Goal: Transaction & Acquisition: Purchase product/service

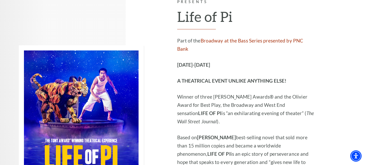
scroll to position [276, 0]
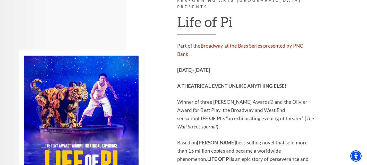
drag, startPoint x: 368, startPoint y: 14, endPoint x: 355, endPoint y: 37, distance: 26.5
click at [119, 84] on img at bounding box center [81, 120] width 125 height 140
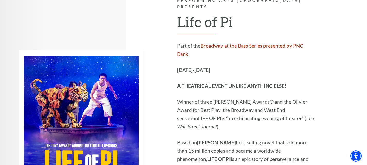
drag, startPoint x: 119, startPoint y: 84, endPoint x: 125, endPoint y: 82, distance: 5.8
click at [119, 84] on img at bounding box center [81, 120] width 125 height 140
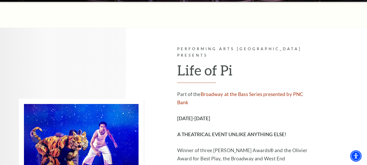
scroll to position [0, 0]
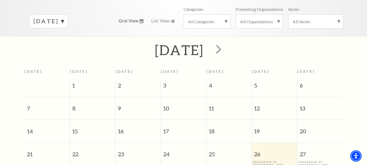
scroll to position [67, 0]
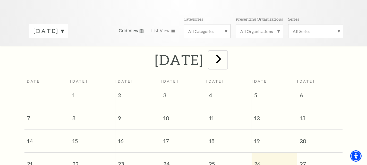
click at [226, 55] on span "next" at bounding box center [218, 58] width 15 height 15
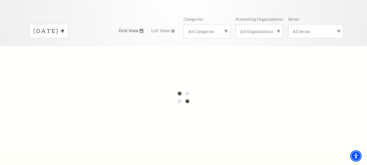
click at [64, 27] on label "September 2025" at bounding box center [48, 31] width 30 height 8
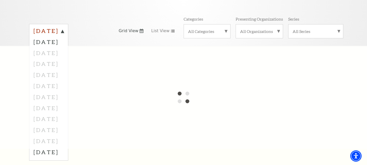
click at [64, 27] on label "September 2025" at bounding box center [48, 31] width 30 height 9
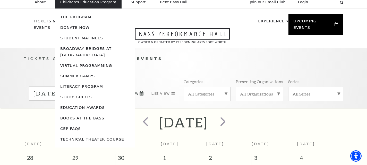
scroll to position [46, 0]
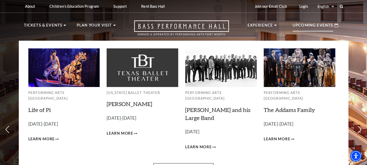
click at [77, 71] on img at bounding box center [64, 67] width 72 height 38
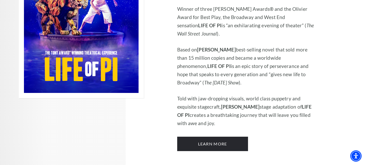
scroll to position [381, 0]
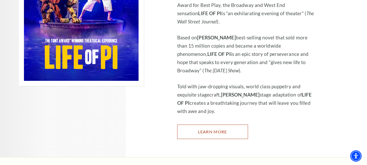
click at [222, 125] on link "Learn More" at bounding box center [212, 132] width 71 height 14
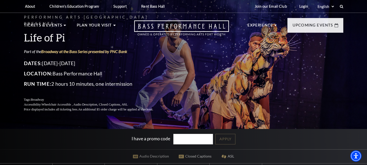
scroll to position [6, 0]
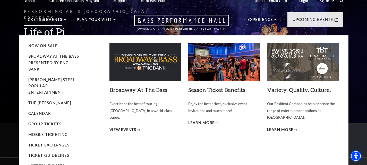
click at [48, 23] on p "Tickets & Events" at bounding box center [43, 20] width 39 height 9
click at [37, 46] on link "Now On Sale" at bounding box center [43, 45] width 30 height 4
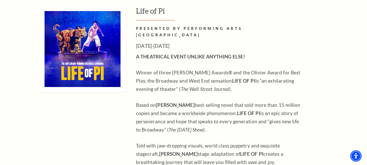
scroll to position [544, 0]
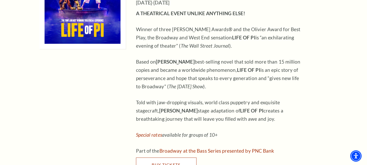
click at [170, 157] on link "Buy Tickets" at bounding box center [166, 164] width 60 height 14
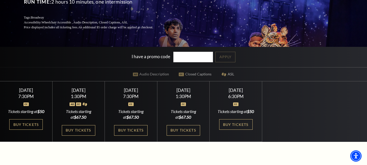
scroll to position [84, 0]
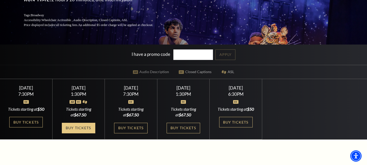
click at [87, 131] on link "Buy Tickets" at bounding box center [78, 128] width 33 height 11
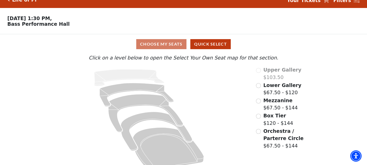
scroll to position [19, 0]
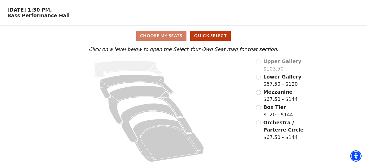
click at [171, 37] on div "Choose My Seats Quick Select" at bounding box center [183, 36] width 275 height 10
click at [175, 35] on div "Choose My Seats Quick Select" at bounding box center [183, 36] width 275 height 10
click at [219, 36] on button "Quick Select" at bounding box center [210, 36] width 40 height 10
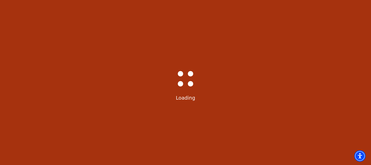
select select "6215"
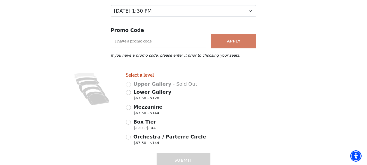
scroll to position [99, 0]
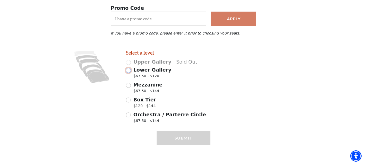
click at [128, 70] on input "Lower Gallery $67.50 - $120" at bounding box center [128, 70] width 5 height 5
radio input "true"
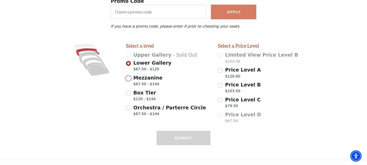
click at [129, 79] on input "Mezzanine $67.50 - $144" at bounding box center [128, 78] width 5 height 5
radio input "true"
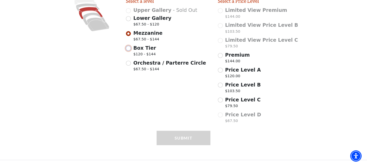
click at [129, 50] on input "Box Tier $120 - $144" at bounding box center [128, 48] width 5 height 5
radio input "true"
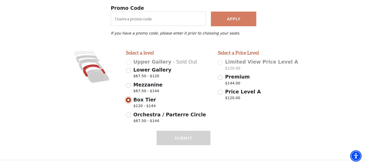
scroll to position [99, 0]
click at [128, 115] on input "Orchestra / Parterre Circle $67.50 - $144" at bounding box center [128, 114] width 5 height 5
radio input "true"
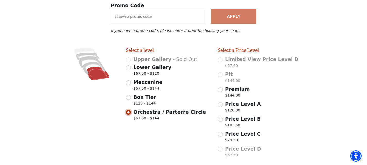
scroll to position [136, 0]
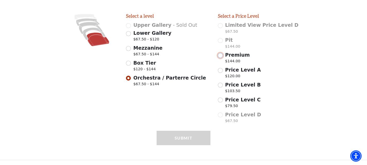
click at [221, 57] on input "Premium $144.00" at bounding box center [220, 55] width 5 height 5
radio input "true"
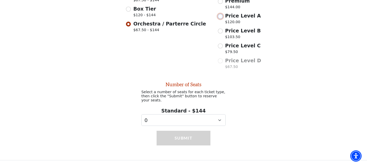
click at [219, 19] on input "Price Level A $120.00" at bounding box center [220, 16] width 5 height 5
radio input "true"
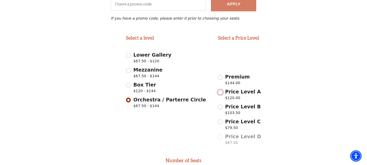
scroll to position [0, 0]
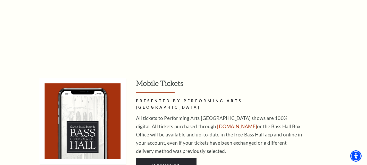
scroll to position [440, 0]
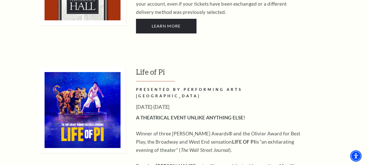
click at [74, 98] on img at bounding box center [82, 110] width 86 height 86
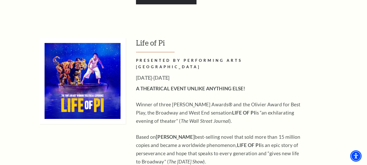
scroll to position [536, 0]
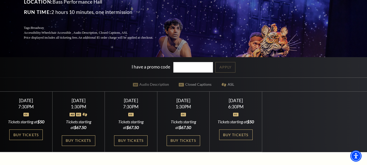
scroll to position [76, 0]
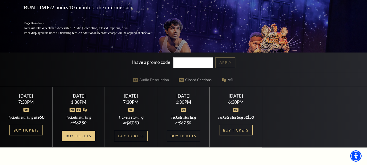
click at [77, 140] on link "Buy Tickets" at bounding box center [78, 136] width 33 height 11
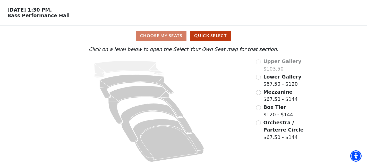
scroll to position [19, 0]
click at [258, 123] on input "Orchestra / Parterre Circle$67.50 - $144\a" at bounding box center [258, 122] width 5 height 5
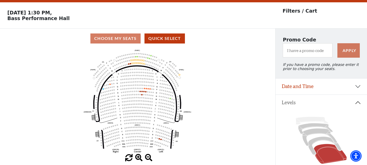
scroll to position [14, 0]
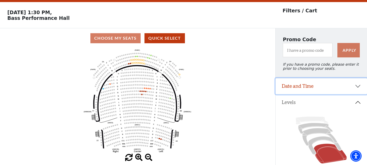
click at [357, 88] on button "Date and Time" at bounding box center [320, 86] width 91 height 16
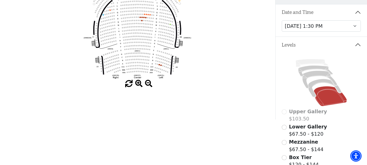
scroll to position [87, 0]
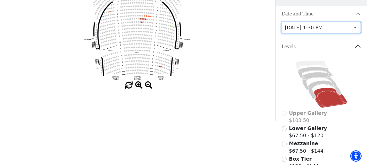
click at [353, 31] on select "Friday, September 26 at 7:30 PM Saturday, September 27 at 1:30 PM Saturday, Sep…" at bounding box center [320, 28] width 79 height 12
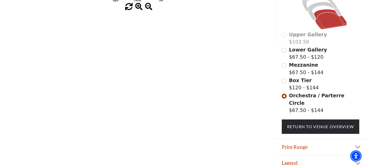
scroll to position [167, 0]
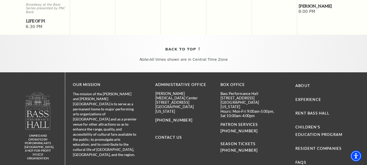
scroll to position [46, 0]
